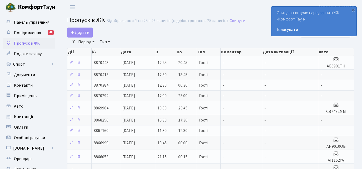
select select "25"
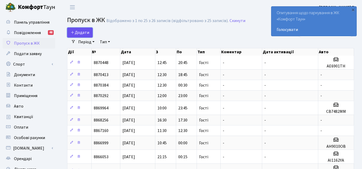
click at [78, 34] on span "Додати" at bounding box center [79, 33] width 19 height 6
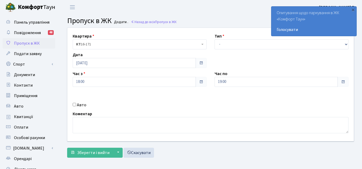
select select "3"
click at [214, 39] on select "- Доставка Таксі Гості Сервіс" at bounding box center [281, 44] width 134 height 10
click at [74, 103] on input "Авто" at bounding box center [74, 104] width 3 height 3
checkbox input "true"
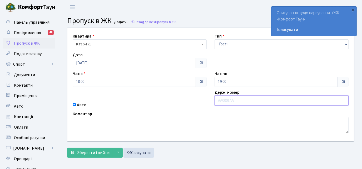
paste input "ВЕ9998ВВ"
type input "ВЕ9998ВВ"
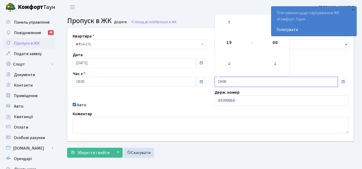
click at [233, 79] on input "19:00" at bounding box center [275, 82] width 123 height 10
click at [228, 25] on icon at bounding box center [229, 22] width 14 height 14
type input "21:00"
drag, startPoint x: 162, startPoint y: 109, endPoint x: 132, endPoint y: 135, distance: 39.7
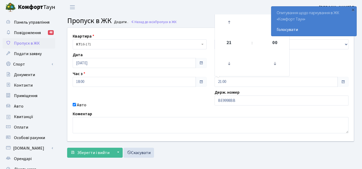
click at [161, 109] on div "Квартира <b>КТ</b>&nbsp;&nbsp;&nbsp;&nbsp;16-171 КТ 16-171 Тип - Доставка Таксі…" at bounding box center [210, 85] width 294 height 114
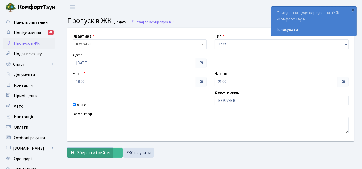
click at [91, 155] on span "Зберегти і вийти" at bounding box center [93, 153] width 32 height 6
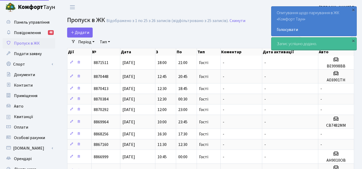
select select "25"
